Goal: Use online tool/utility: Utilize a website feature to perform a specific function

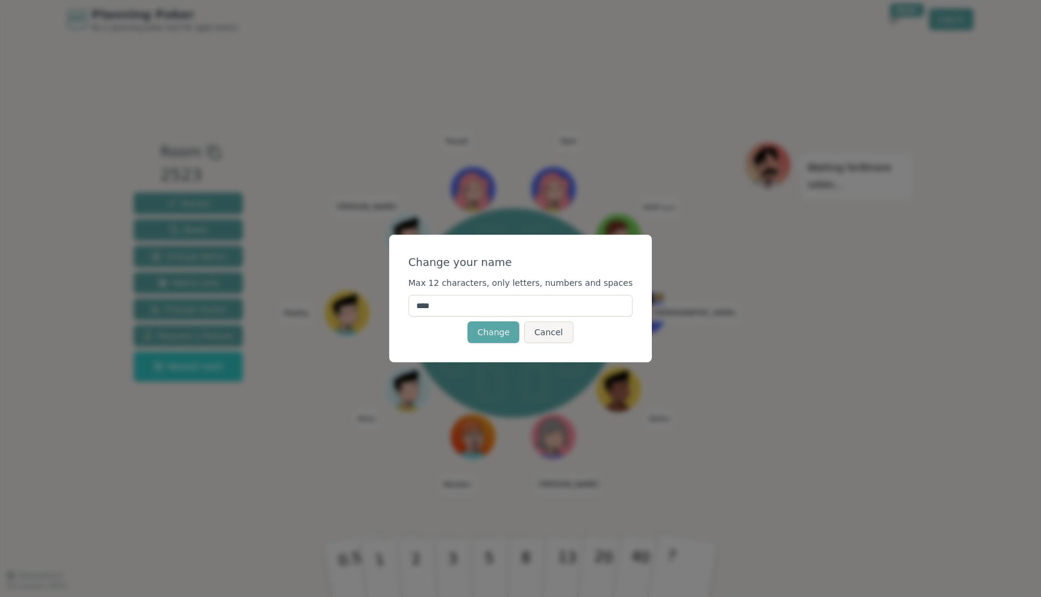
click at [458, 309] on input "****" at bounding box center [520, 306] width 225 height 22
type input "******"
click at [496, 335] on button "Change" at bounding box center [493, 333] width 52 height 22
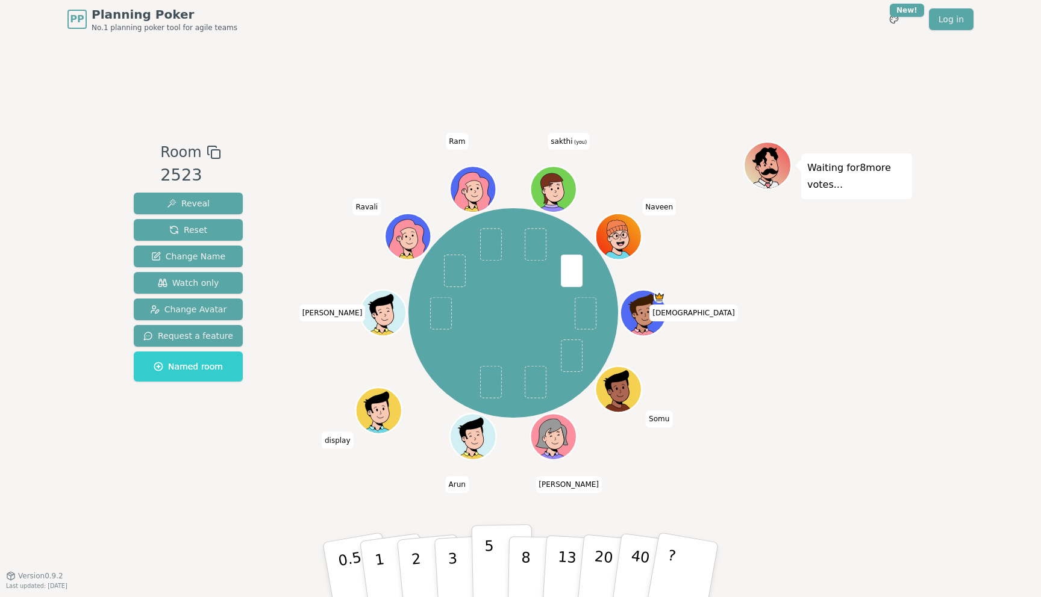
click at [484, 562] on button "5" at bounding box center [503, 571] width 62 height 92
click at [531, 562] on button "8" at bounding box center [539, 571] width 62 height 92
click at [497, 551] on button "5" at bounding box center [503, 571] width 62 height 92
click at [499, 549] on button "5" at bounding box center [503, 571] width 62 height 92
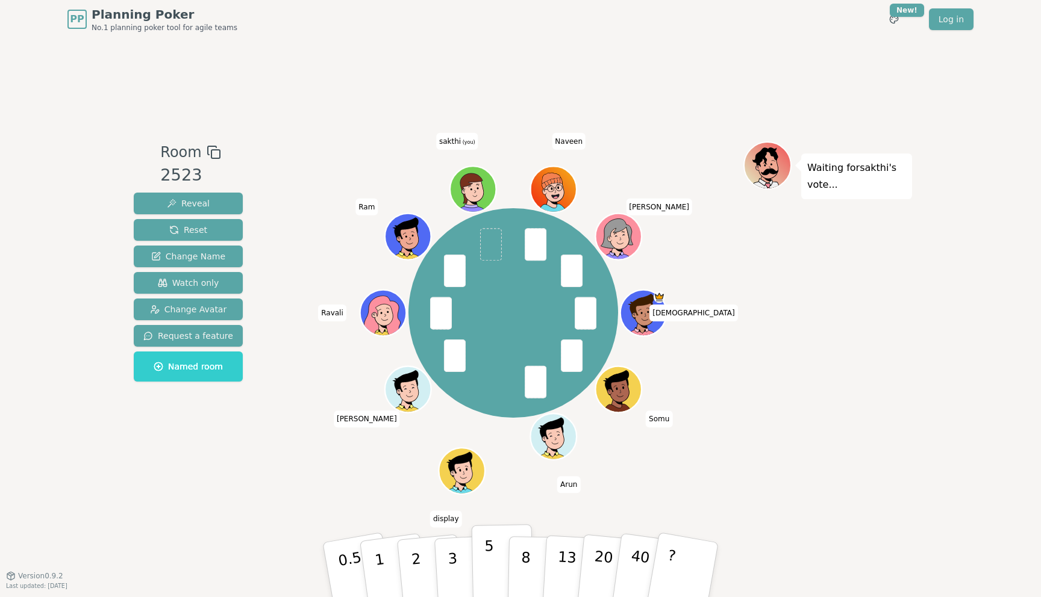
click at [487, 544] on p "5" at bounding box center [489, 570] width 10 height 65
click at [531, 561] on button "8" at bounding box center [539, 571] width 62 height 92
click at [497, 556] on button "5" at bounding box center [503, 571] width 62 height 92
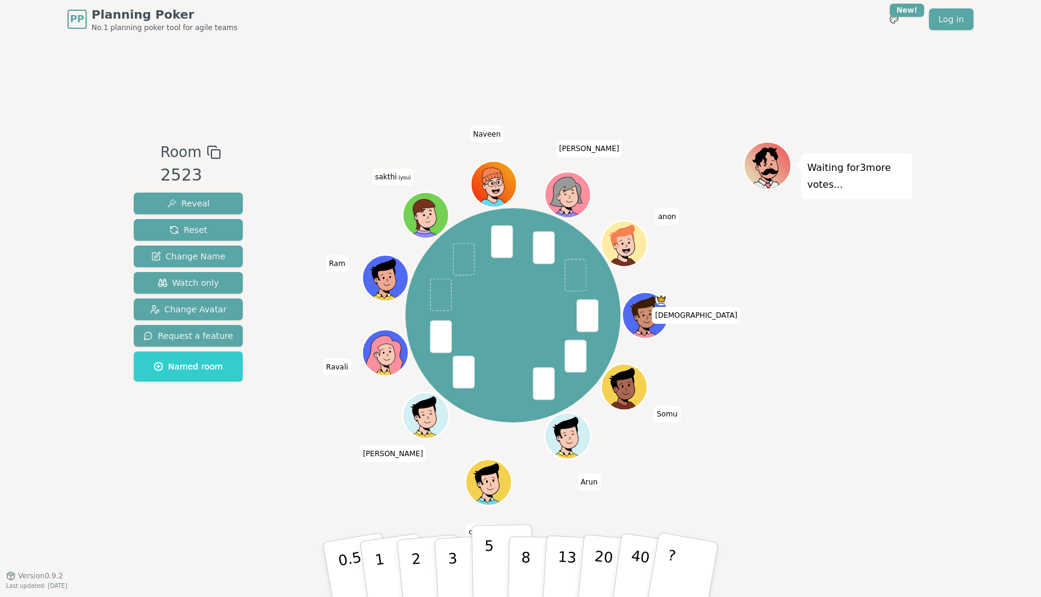
click at [500, 554] on button "5" at bounding box center [503, 571] width 62 height 92
